Goal: Transaction & Acquisition: Purchase product/service

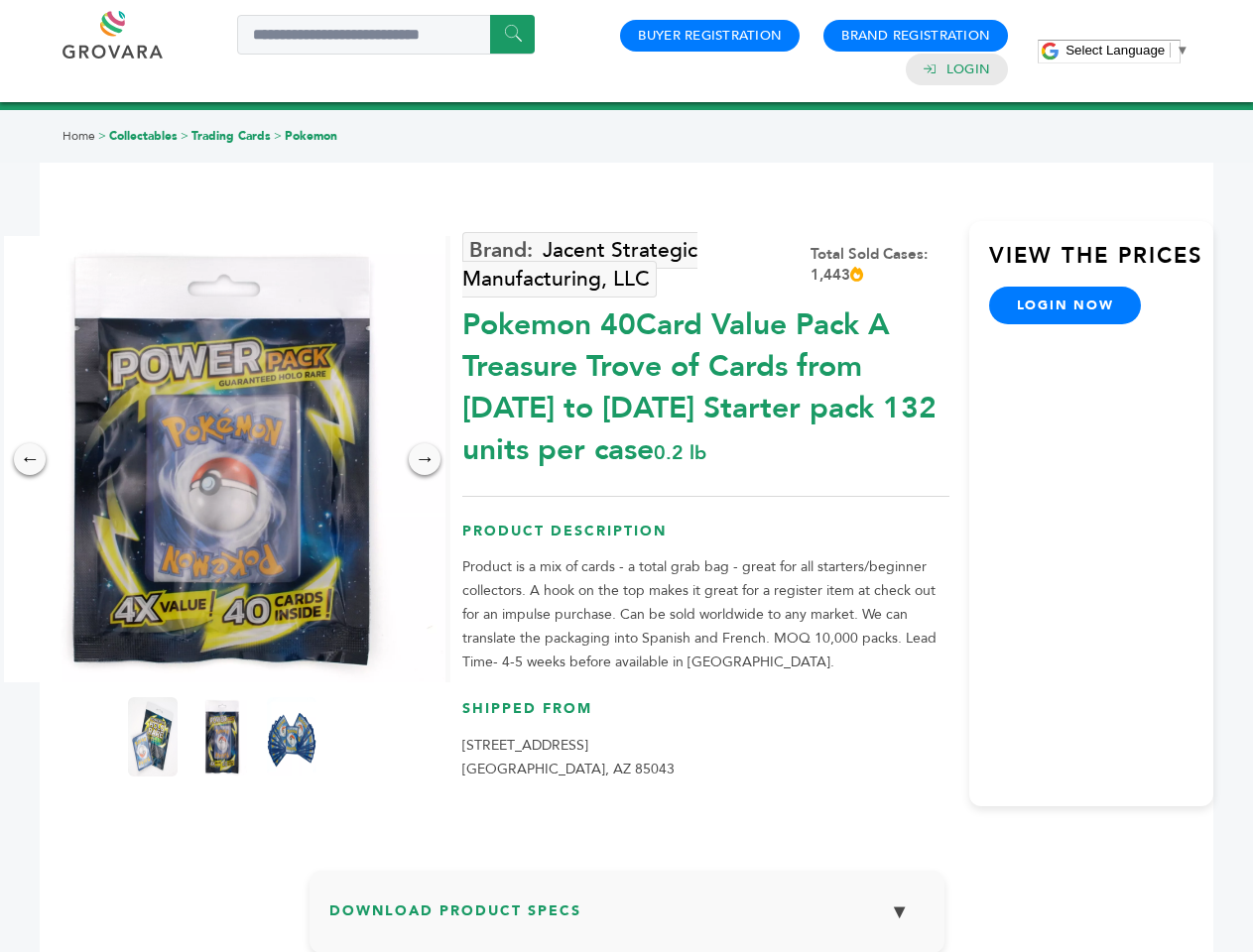
click at [1127, 50] on span "Select Language" at bounding box center [1115, 50] width 99 height 15
click at [222, 460] on img at bounding box center [222, 459] width 447 height 447
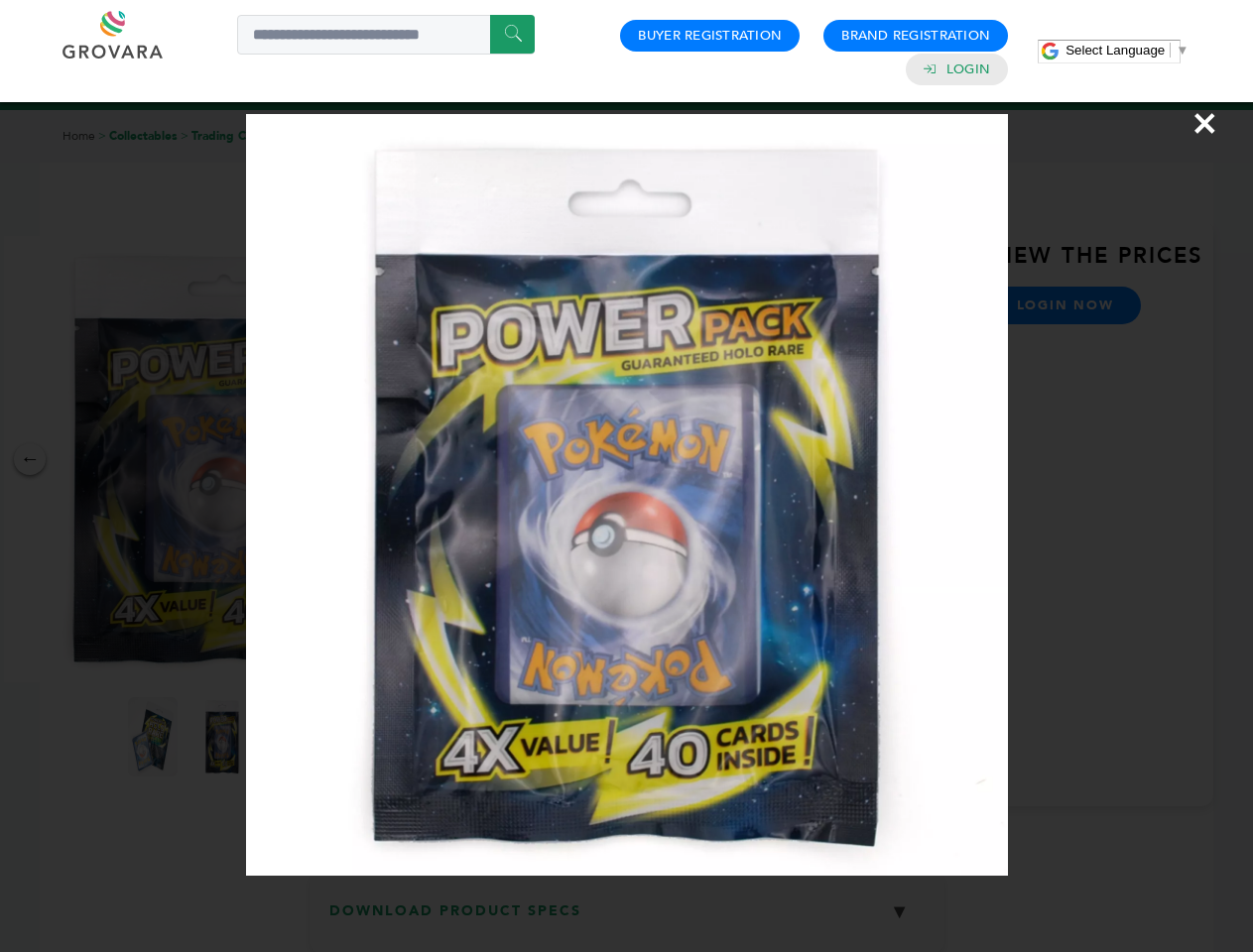
click at [30, 460] on div "×" at bounding box center [626, 476] width 1253 height 952
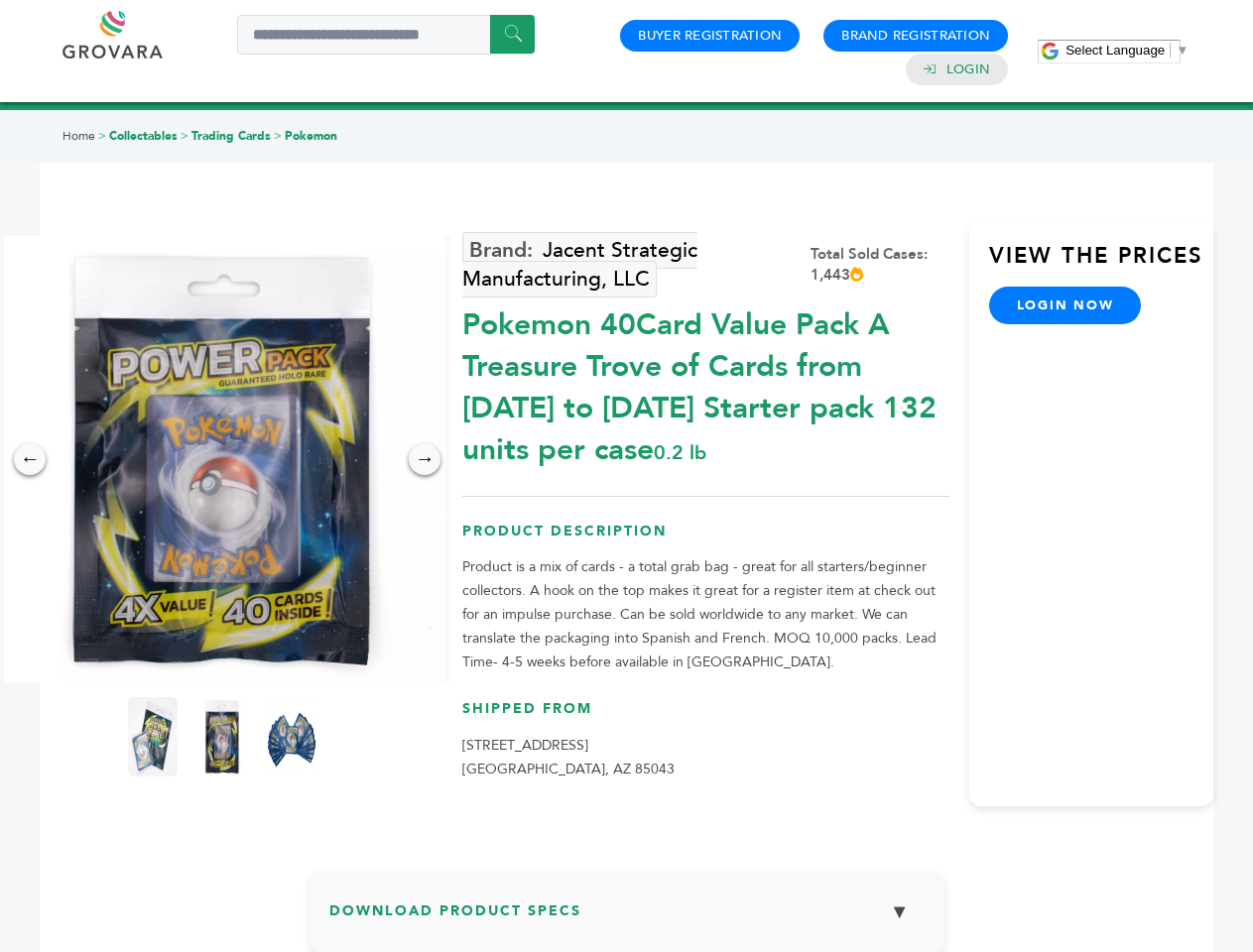
click at [425, 460] on div "→" at bounding box center [425, 460] width 32 height 32
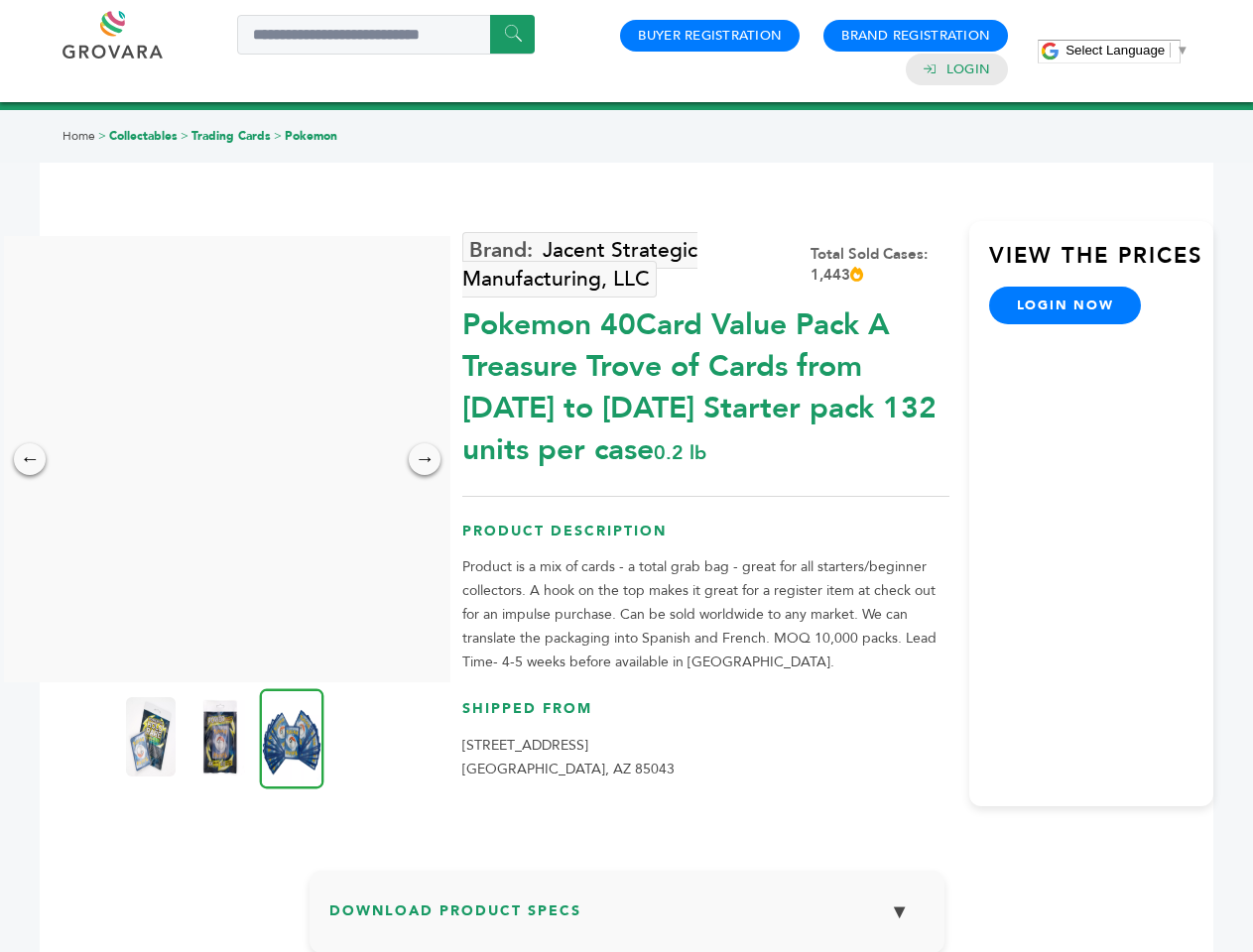
click at [153, 737] on img at bounding box center [151, 736] width 50 height 79
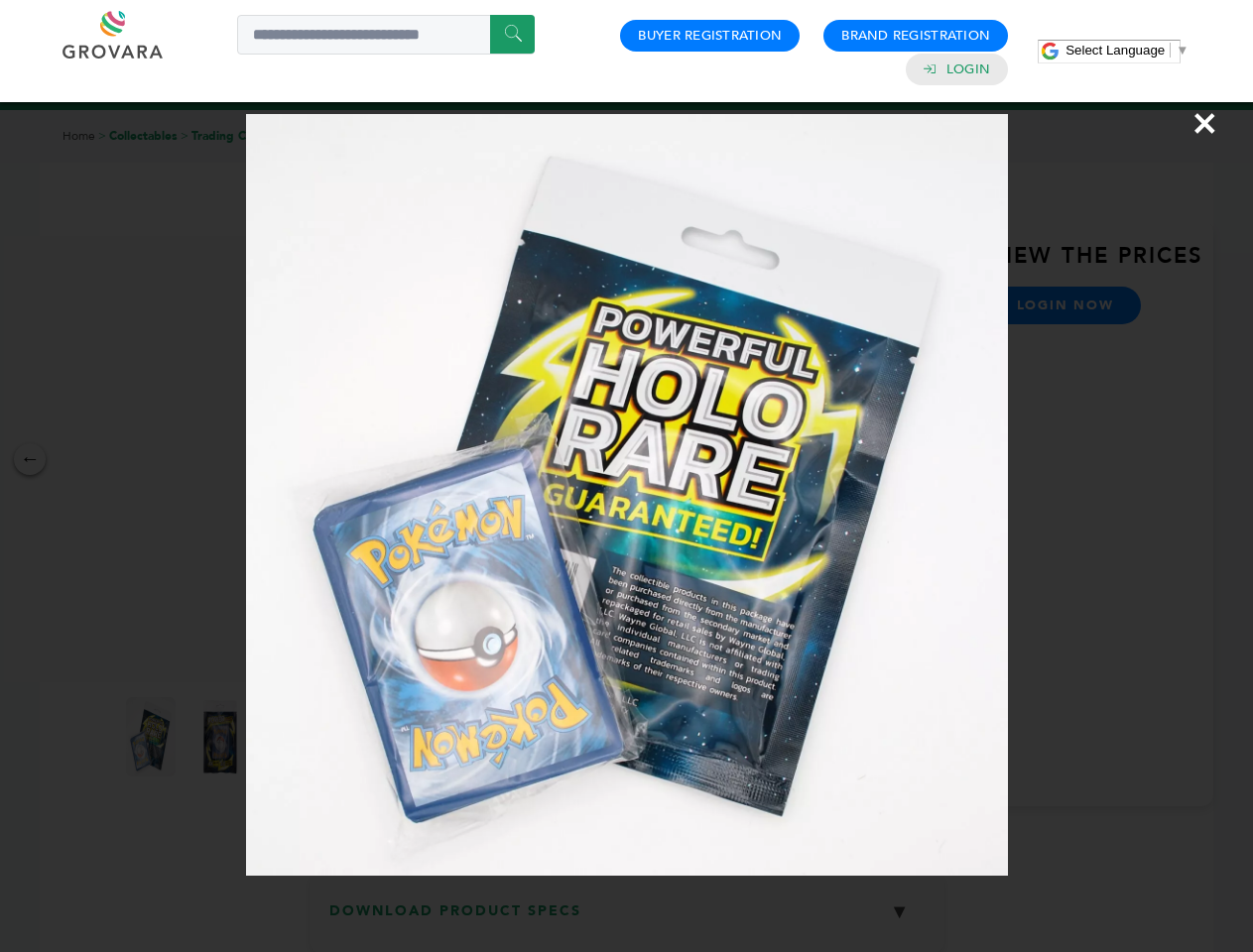
click at [222, 737] on div "×" at bounding box center [626, 476] width 1253 height 952
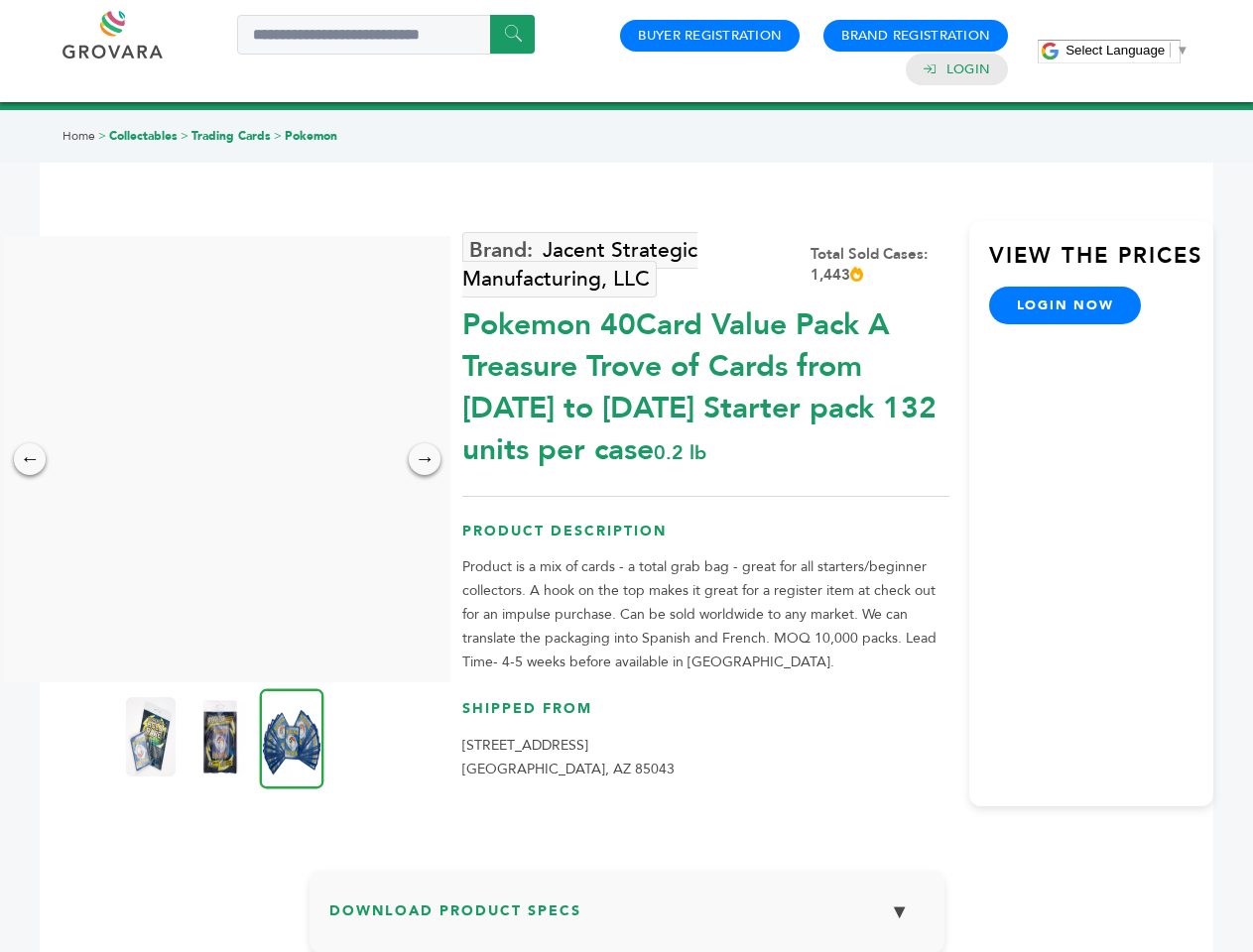
click at [292, 737] on img at bounding box center [292, 738] width 65 height 100
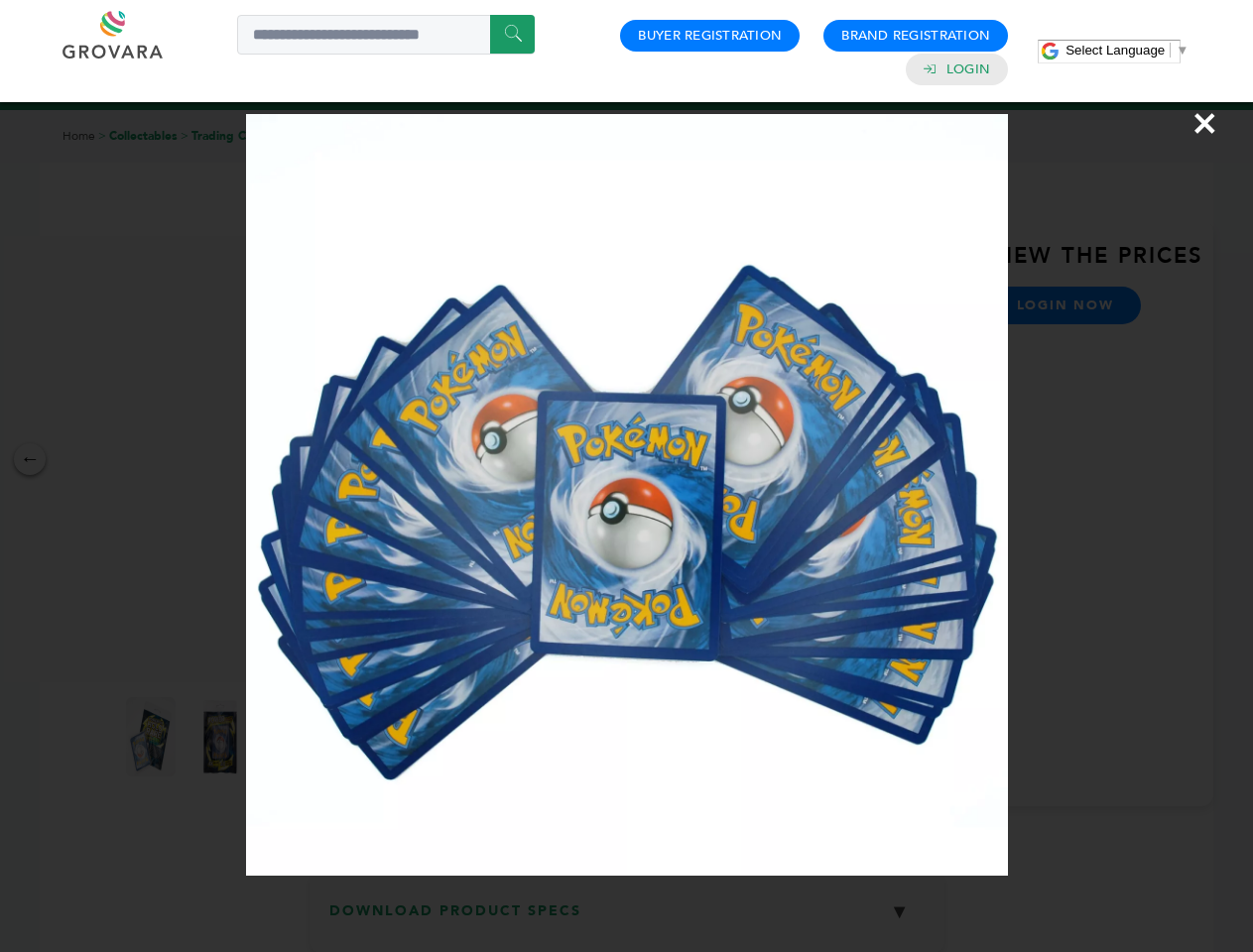
click at [627, 920] on div "×" at bounding box center [626, 476] width 1253 height 952
